Goal: Task Accomplishment & Management: Manage account settings

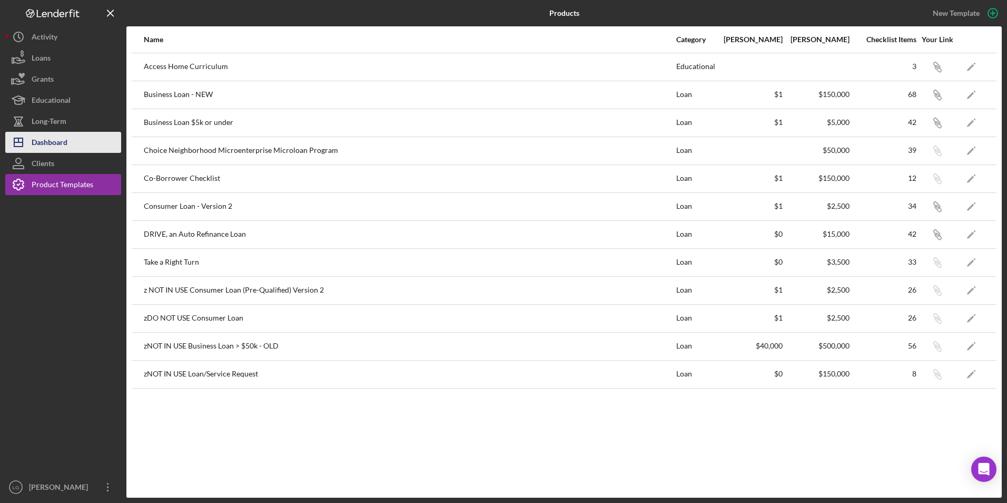
drag, startPoint x: 59, startPoint y: 137, endPoint x: 79, endPoint y: 148, distance: 22.6
click at [59, 137] on div "Dashboard" at bounding box center [50, 144] width 36 height 24
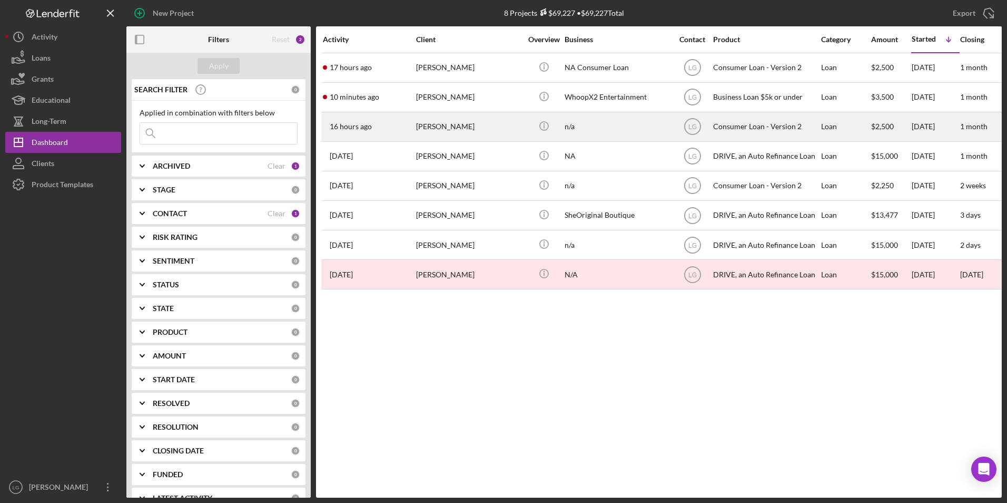
click at [465, 133] on div "[PERSON_NAME]" at bounding box center [468, 127] width 105 height 28
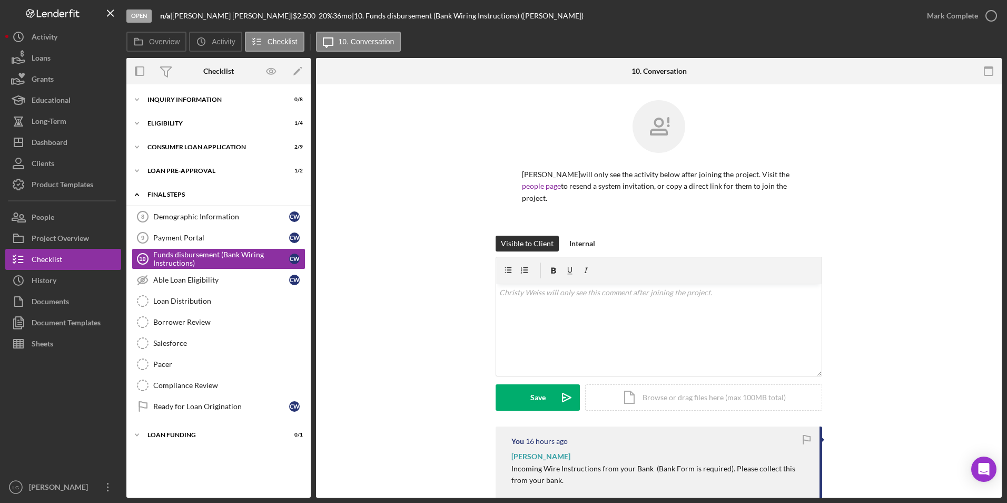
drag, startPoint x: 168, startPoint y: 194, endPoint x: 168, endPoint y: 186, distance: 7.9
click at [168, 192] on div "FINAL STEPS" at bounding box center [223, 194] width 150 height 6
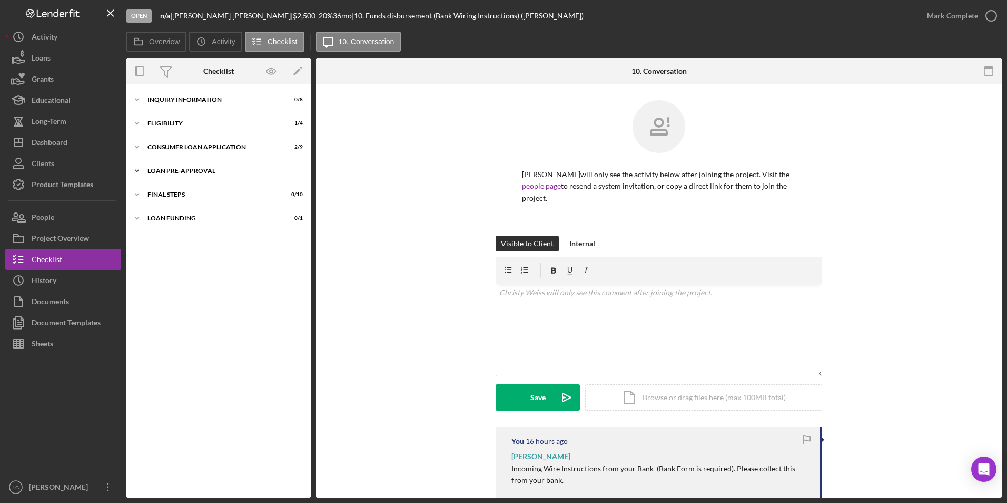
click at [169, 168] on div "Loan Pre-Approval" at bounding box center [223, 171] width 150 height 6
click at [169, 151] on div "Icon/Expander Consumer Loan Application 2 / 9" at bounding box center [218, 146] width 184 height 21
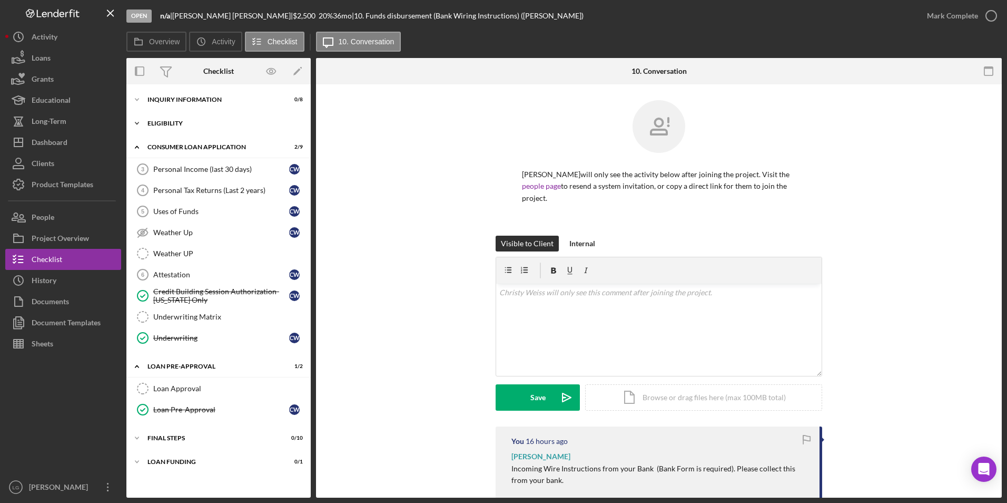
click at [171, 129] on div "Icon/Expander Eligibility 1 / 4" at bounding box center [218, 123] width 184 height 21
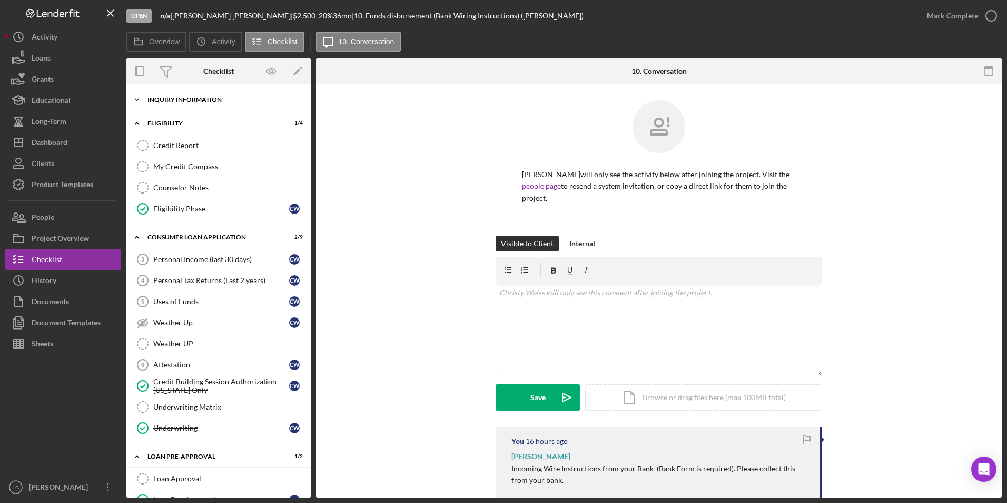
click at [170, 97] on div "Inquiry Information" at bounding box center [223, 99] width 150 height 6
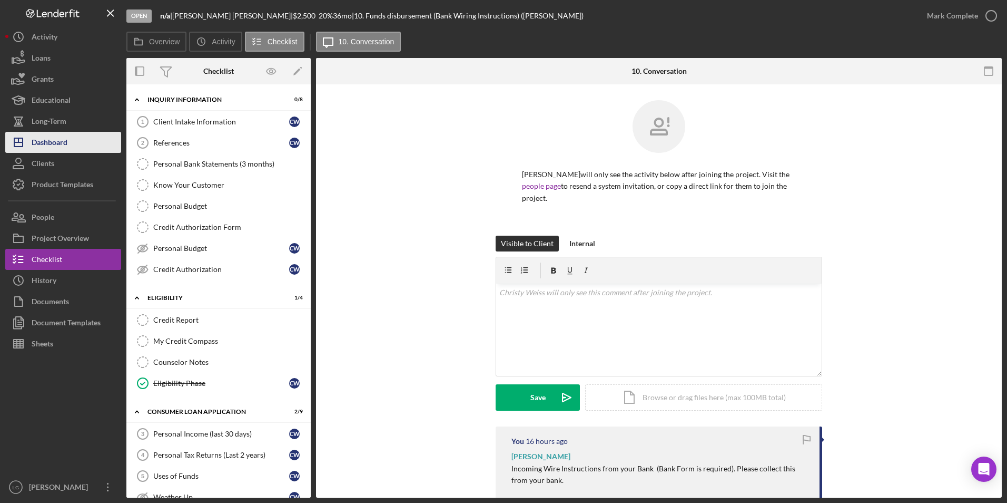
drag, startPoint x: 52, startPoint y: 148, endPoint x: 119, endPoint y: 140, distance: 67.4
click at [52, 148] on div "Dashboard" at bounding box center [50, 144] width 36 height 24
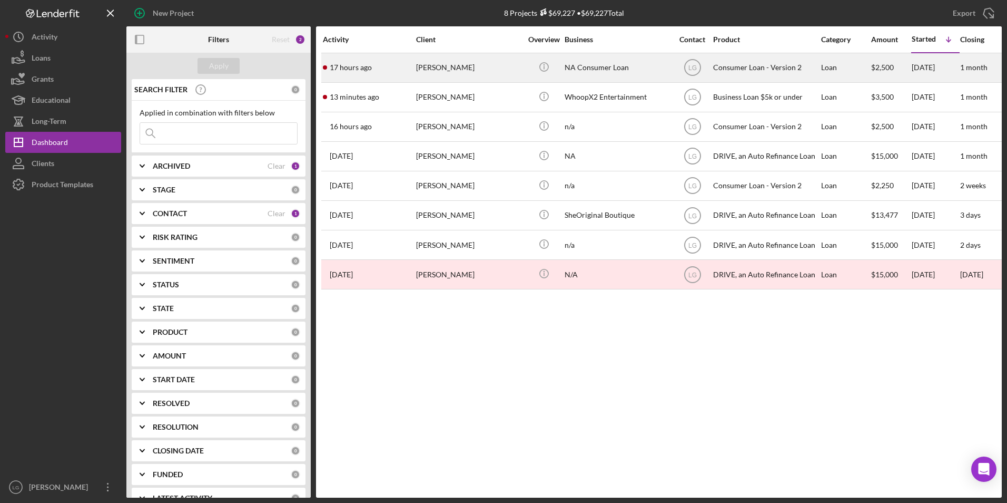
click at [425, 75] on div "[PERSON_NAME]" at bounding box center [468, 68] width 105 height 28
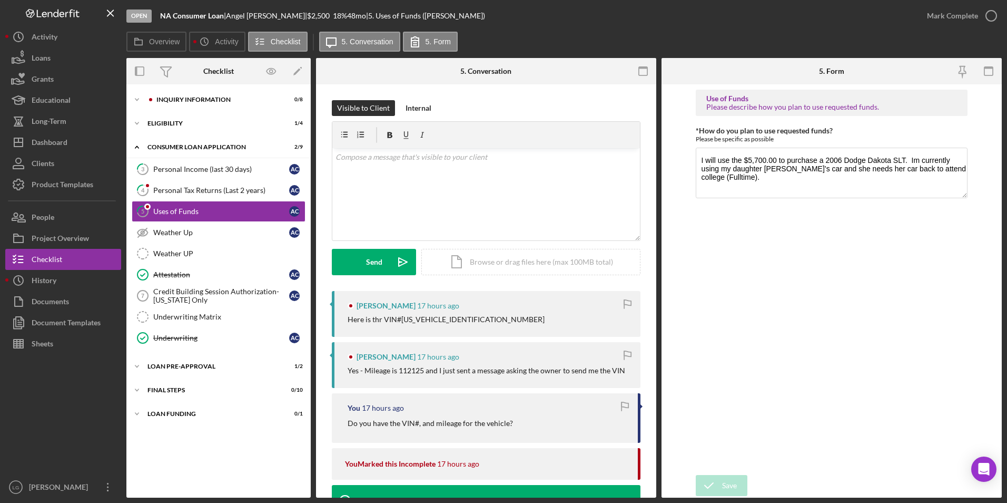
click at [163, 405] on div "Icon/Expander Loan Funding 0 / 1" at bounding box center [218, 413] width 184 height 21
drag, startPoint x: 163, startPoint y: 396, endPoint x: 163, endPoint y: 388, distance: 8.4
click at [163, 394] on div "Icon/Expander FINAL STEPS 0 / 10" at bounding box center [218, 389] width 184 height 21
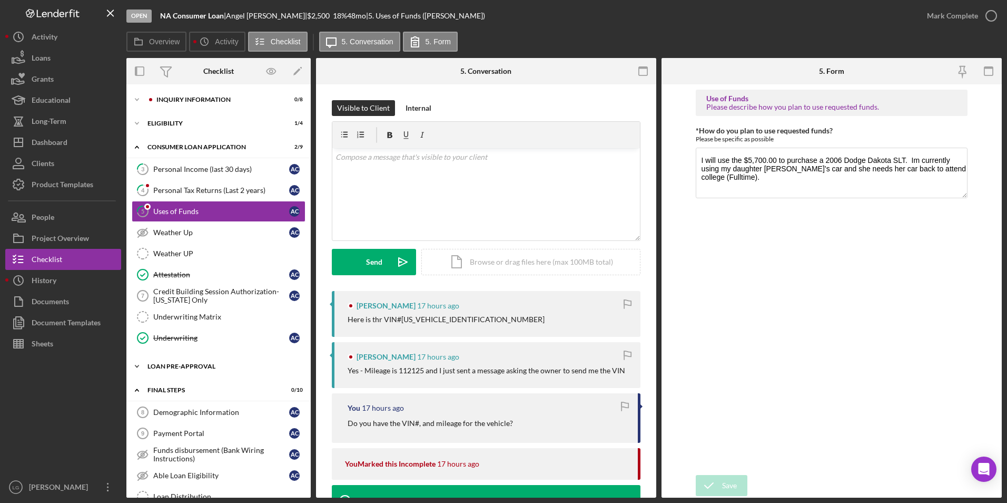
click at [163, 368] on div "Loan Pre-Approval" at bounding box center [223, 366] width 150 height 6
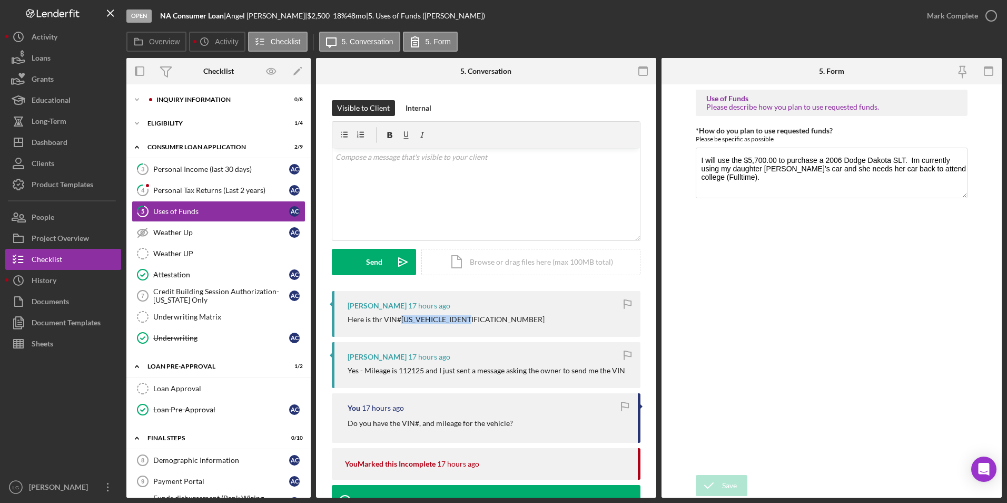
drag, startPoint x: 489, startPoint y: 317, endPoint x: 400, endPoint y: 321, distance: 89.1
click at [400, 321] on div "Here is thr VIN#[US_VEHICLE_IDENTIFICATION_NUMBER]" at bounding box center [489, 319] width 282 height 8
drag, startPoint x: 400, startPoint y: 321, endPoint x: 435, endPoint y: 319, distance: 34.3
copy div "[US_VEHICLE_IDENTIFICATION_NUMBER]"
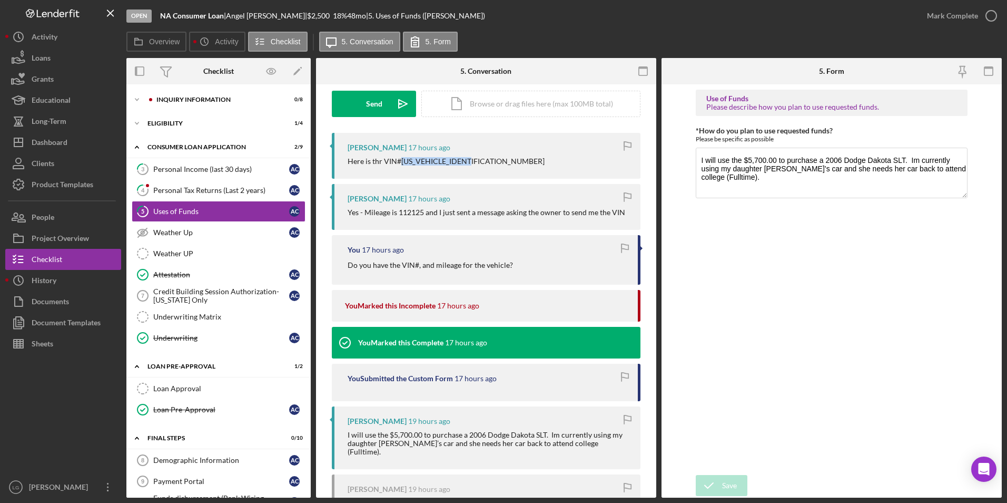
scroll to position [251, 0]
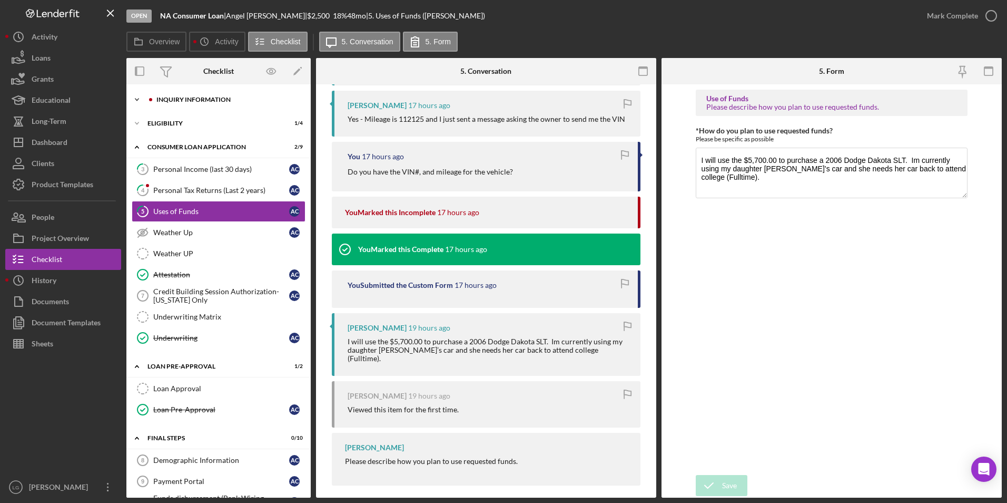
click at [155, 99] on div "Inquiry Information" at bounding box center [225, 99] width 155 height 6
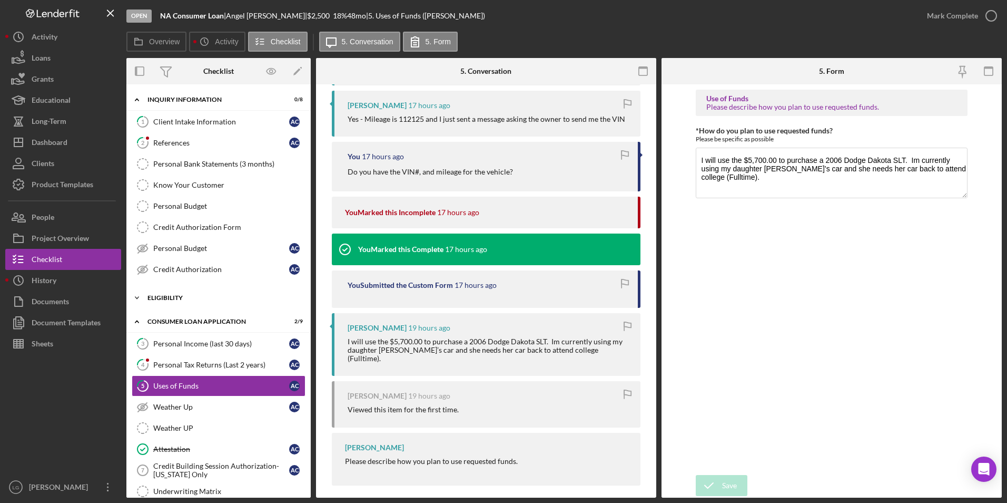
click at [174, 298] on div "Eligibility" at bounding box center [223, 297] width 150 height 6
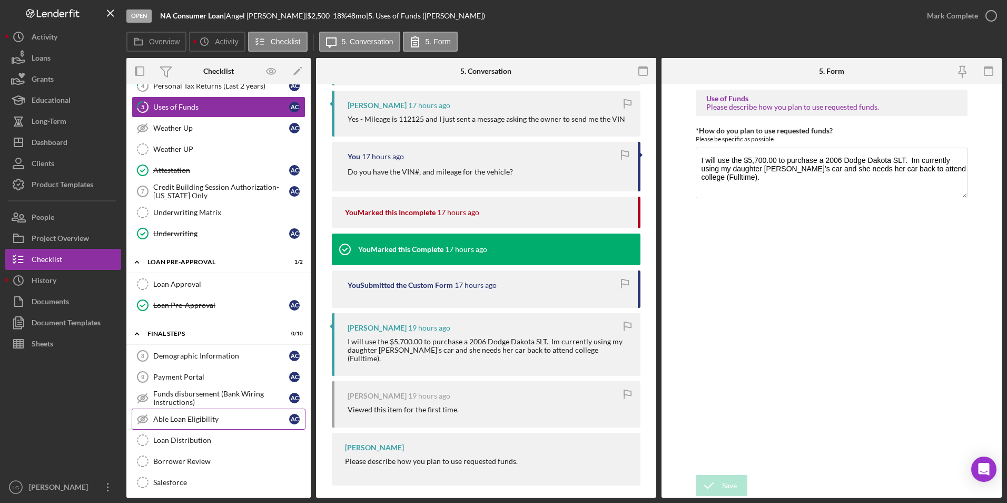
scroll to position [488, 0]
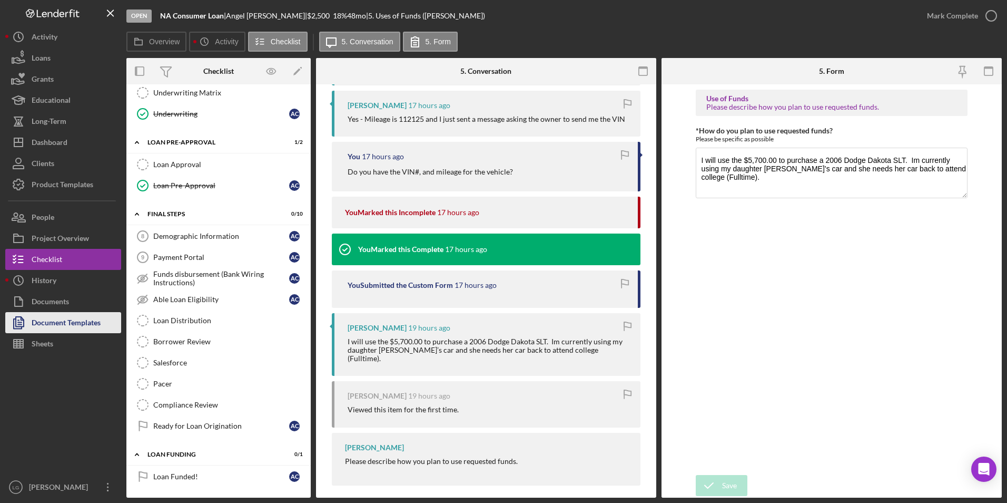
click at [73, 322] on div "Document Templates" at bounding box center [66, 324] width 69 height 24
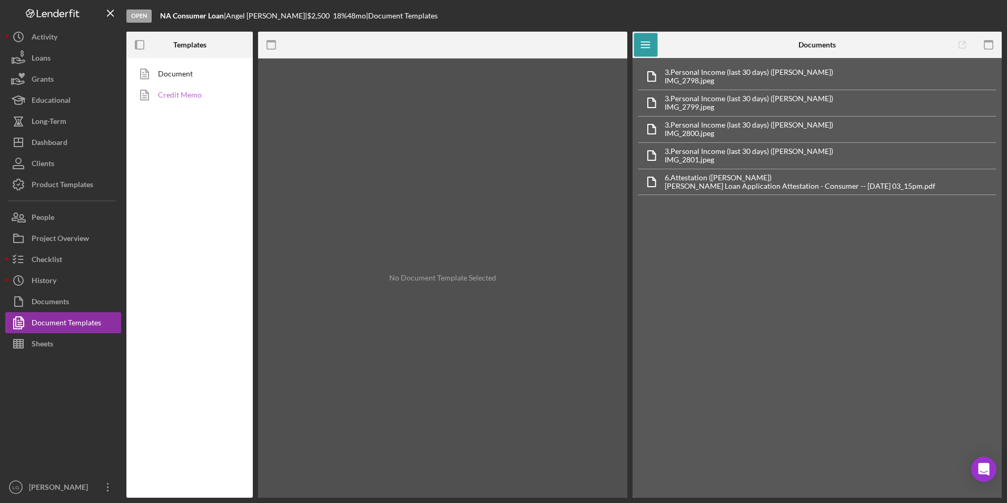
click at [178, 98] on link "Credit Memo" at bounding box center [187, 94] width 111 height 21
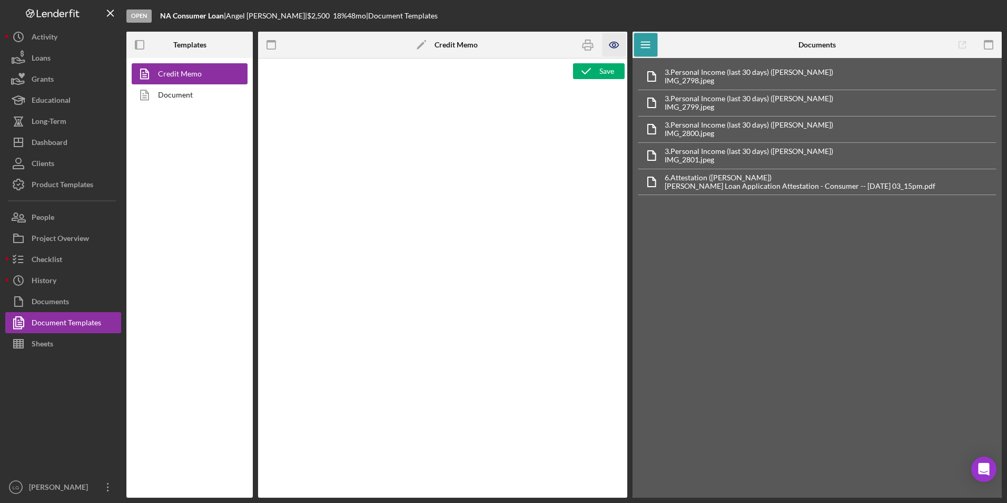
type textarea "<h1>Consumer Loan Risk Assessment</h1> <p>Loan Officer: &nbsp;<span id="Lender_…"
click at [610, 45] on icon "button" at bounding box center [614, 45] width 9 height 6
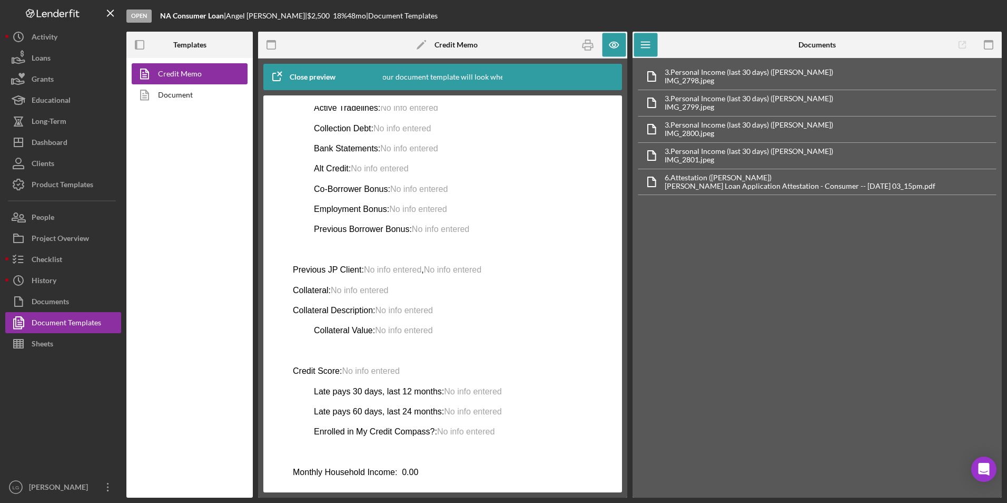
scroll to position [421, 0]
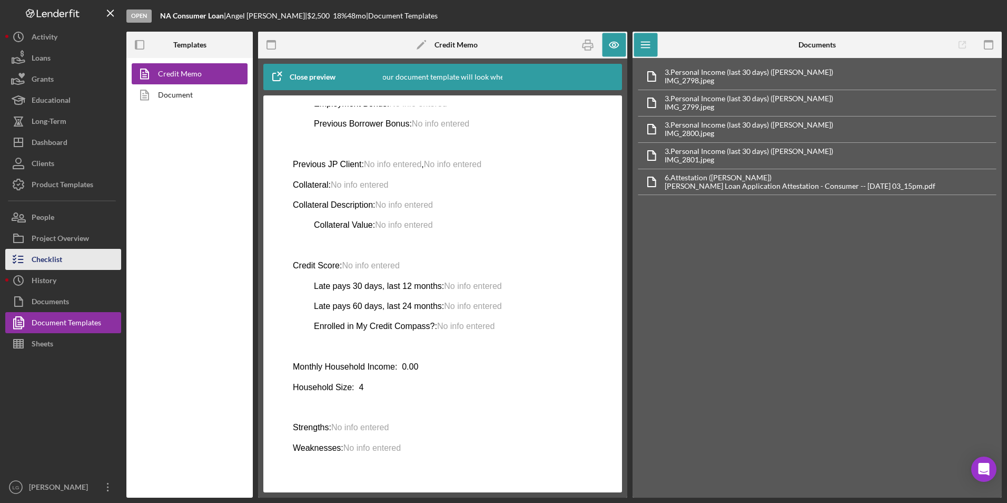
click at [45, 254] on div "Checklist" at bounding box center [47, 261] width 31 height 24
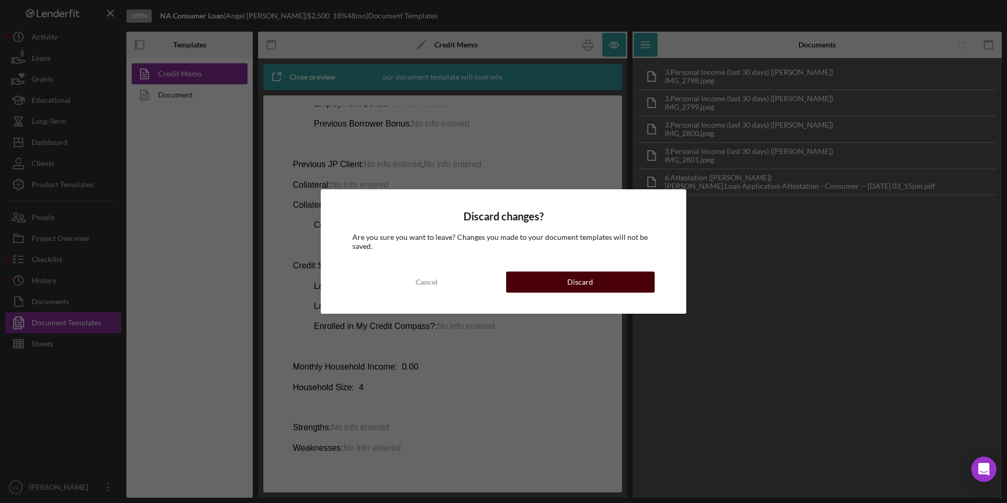
click at [553, 279] on button "Discard" at bounding box center [580, 281] width 149 height 21
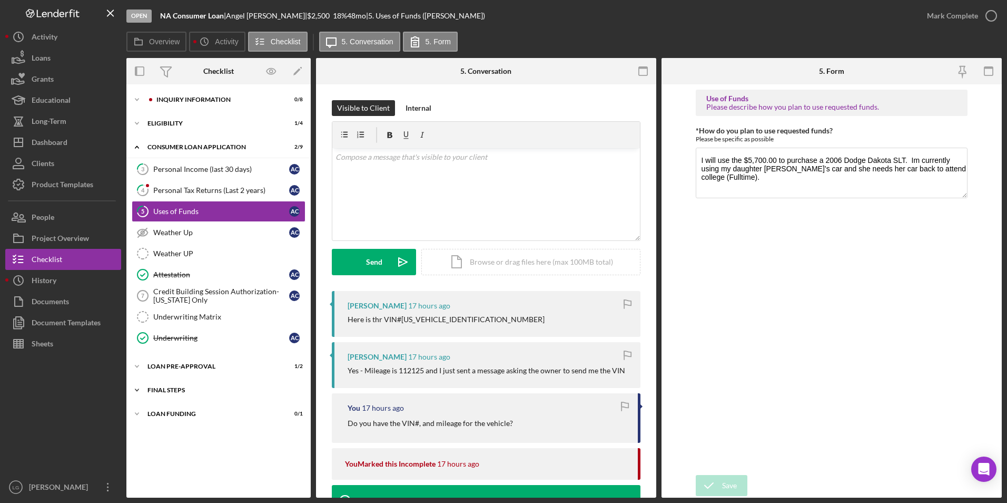
drag, startPoint x: 154, startPoint y: 414, endPoint x: 156, endPoint y: 390, distance: 23.3
click at [156, 407] on div "Icon/Expander Loan Funding 0 / 1" at bounding box center [218, 413] width 184 height 21
drag, startPoint x: 156, startPoint y: 389, endPoint x: 161, endPoint y: 372, distance: 16.9
click at [156, 388] on div "FINAL STEPS" at bounding box center [212, 390] width 129 height 6
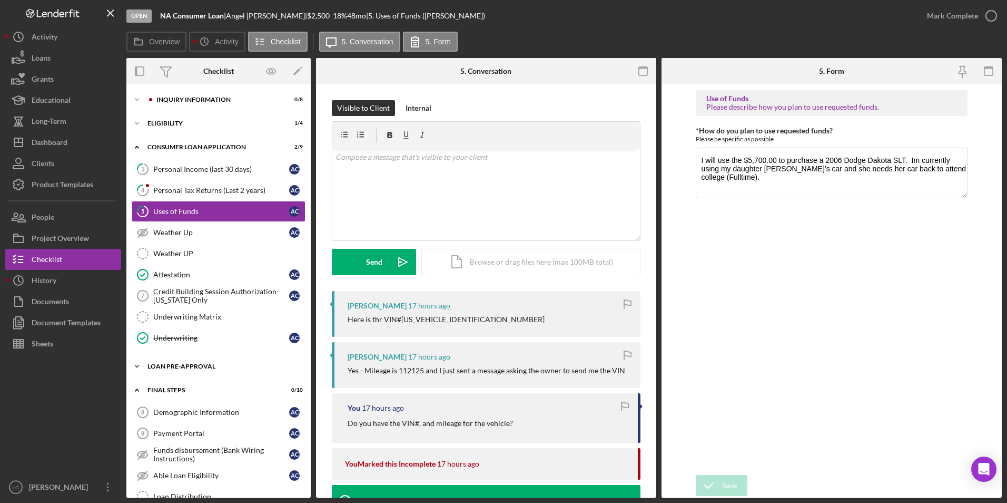
click at [161, 363] on div "Loan Pre-Approval" at bounding box center [223, 366] width 150 height 6
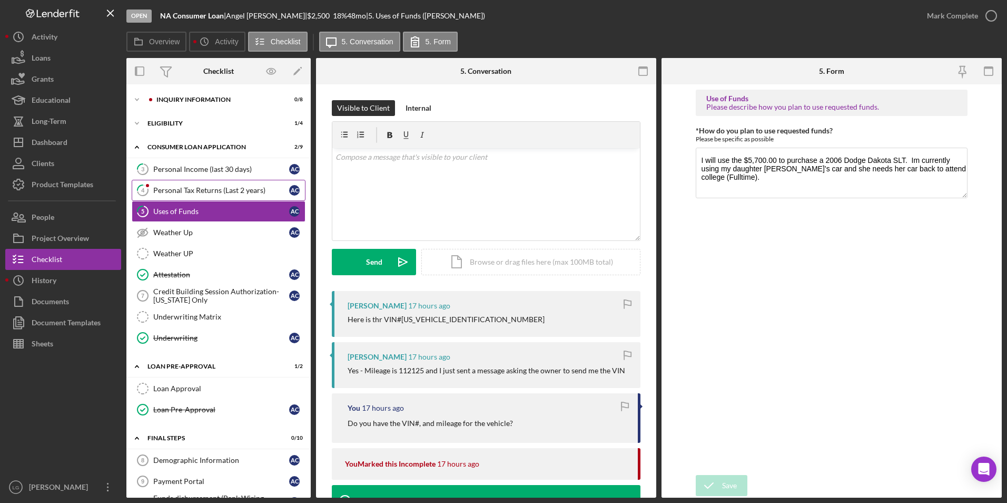
click at [238, 189] on div "Personal Tax Returns (Last 2 years)" at bounding box center [221, 190] width 136 height 8
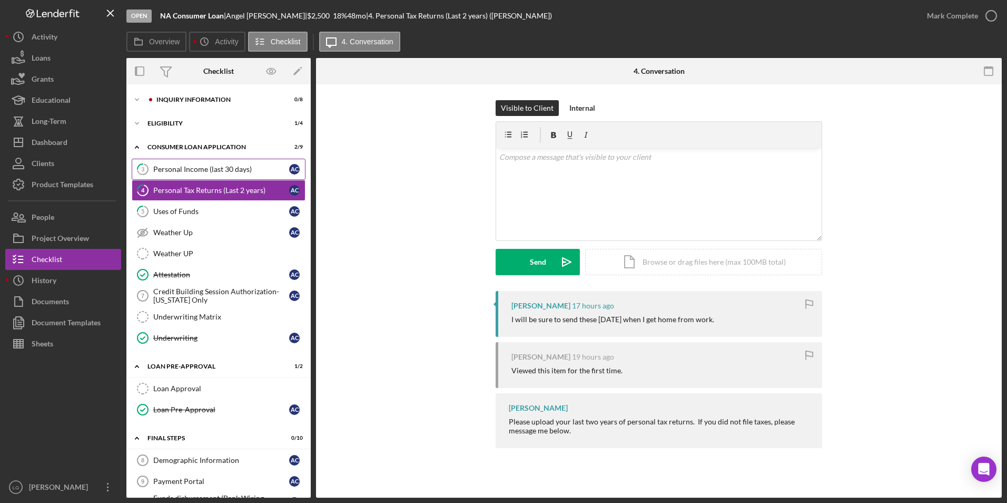
click at [205, 169] on div "Personal Income (last 30 days)" at bounding box center [221, 169] width 136 height 8
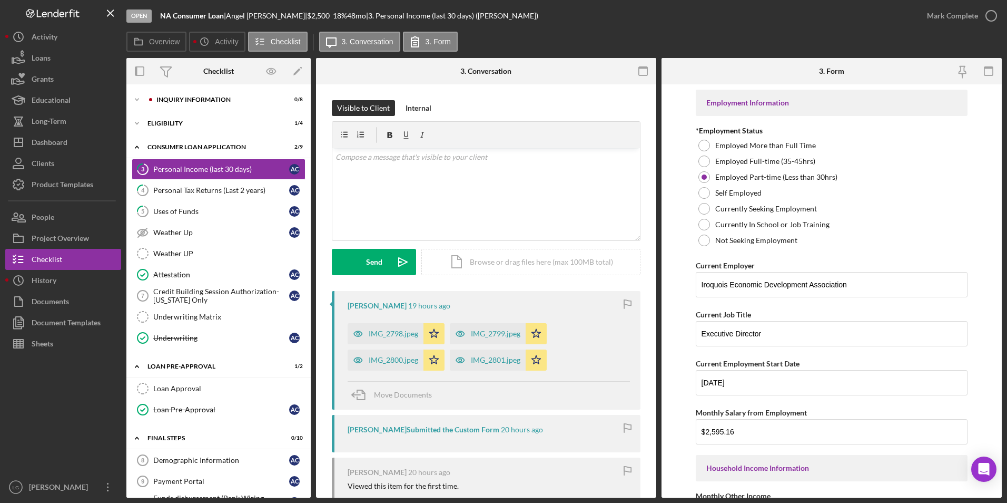
scroll to position [158, 0]
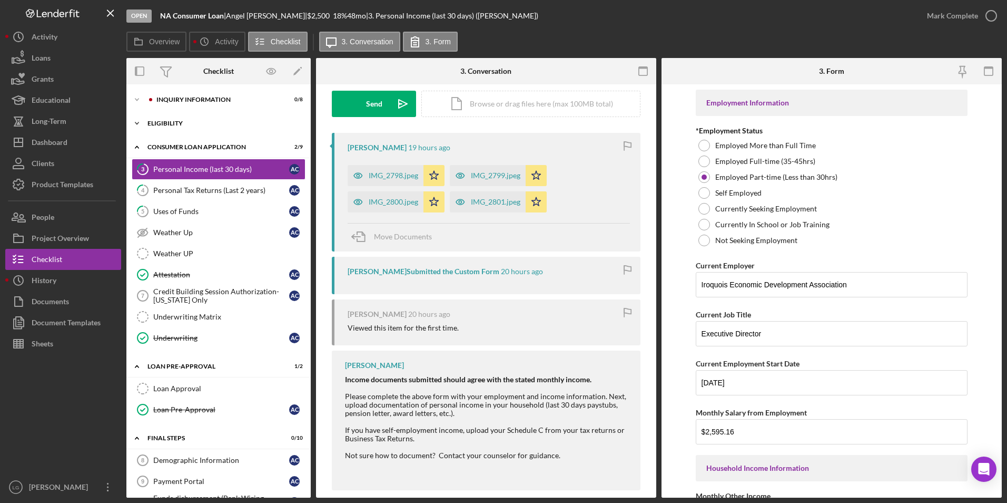
click at [187, 122] on div "Eligibility" at bounding box center [223, 123] width 150 height 6
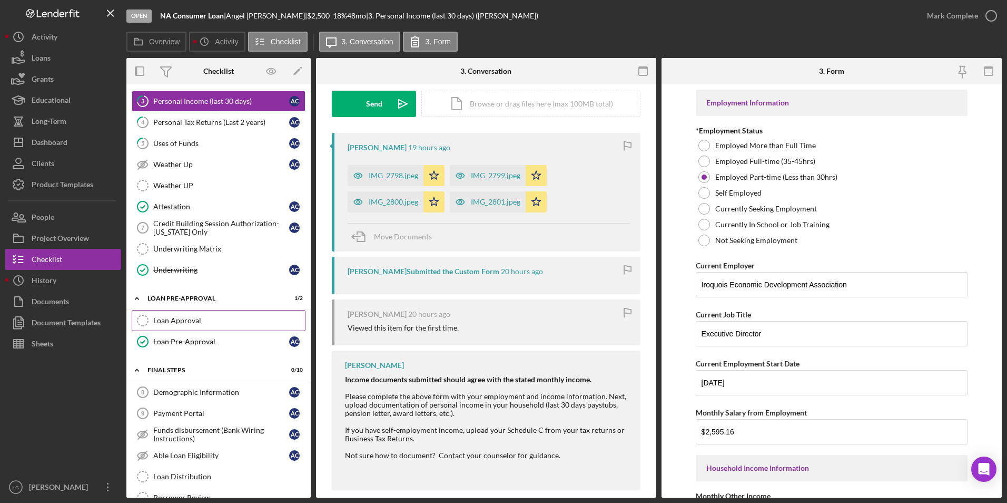
scroll to position [53, 0]
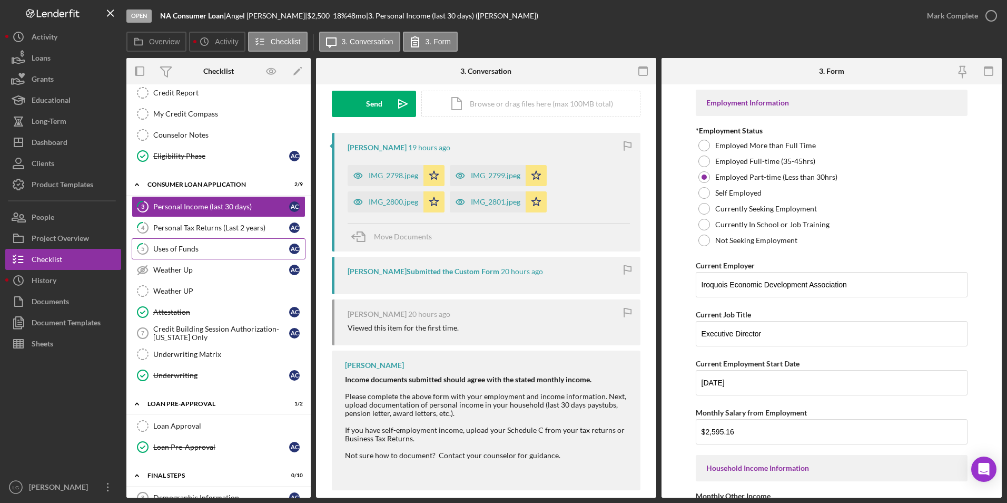
click at [176, 246] on div "Uses of Funds" at bounding box center [221, 248] width 136 height 8
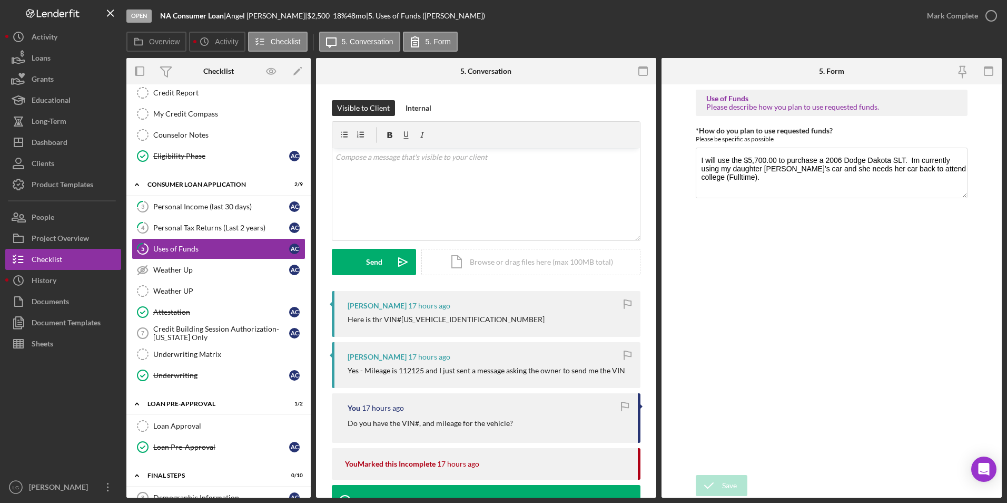
scroll to position [105, 0]
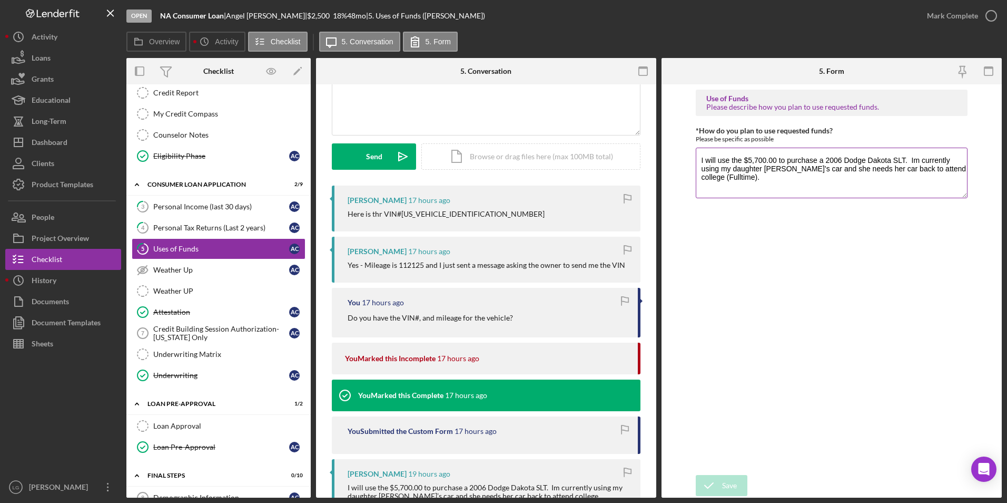
drag, startPoint x: 827, startPoint y: 159, endPoint x: 907, endPoint y: 159, distance: 80.1
click at [907, 159] on textarea "I will use the $5,700.00 to purchase a 2006 Dodge Dakota SLT. Im currently usin…" at bounding box center [832, 173] width 272 height 51
